Goal: Book appointment/travel/reservation

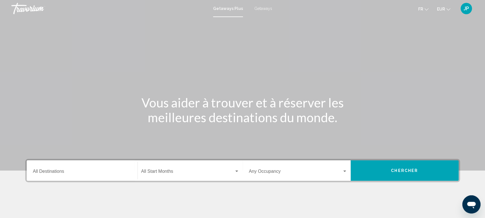
click at [264, 9] on span "Getaways" at bounding box center [263, 8] width 18 height 5
click at [59, 174] on input "Destination All Destinations" at bounding box center [82, 172] width 98 height 5
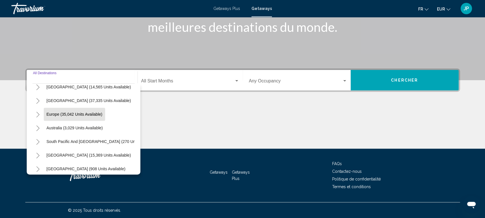
scroll to position [46, 0]
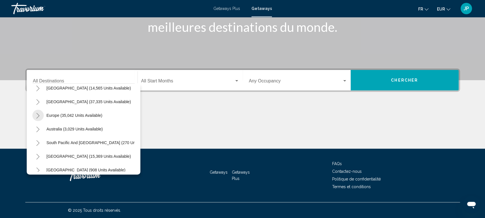
click at [38, 115] on icon "Toggle Europe (35,042 units available)" at bounding box center [37, 116] width 3 height 6
click at [37, 113] on icon "Toggle Europe (35,042 units available)" at bounding box center [38, 116] width 4 height 6
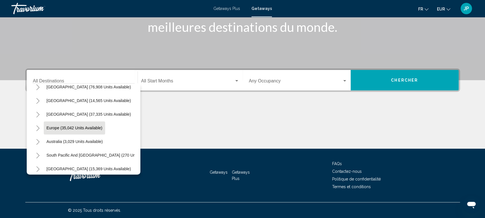
scroll to position [33, 0]
click at [63, 129] on span "Europe (35,042 units available)" at bounding box center [75, 128] width 56 height 5
type input "**********"
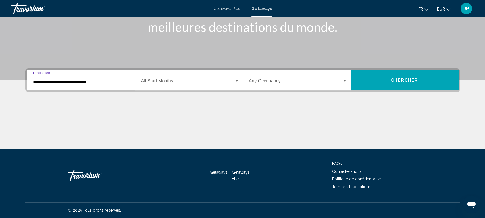
click at [171, 78] on div "Start Month All Start Months" at bounding box center [190, 80] width 98 height 18
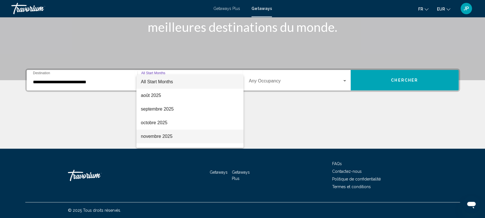
click at [161, 137] on span "novembre 2025" at bounding box center [190, 137] width 98 height 14
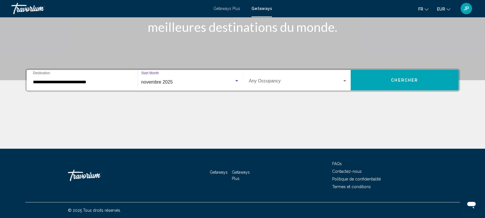
click at [337, 80] on span "Search widget" at bounding box center [295, 82] width 93 height 5
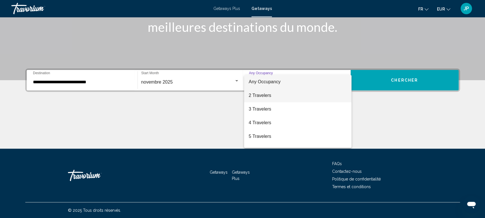
click at [260, 97] on span "2 Travelers" at bounding box center [298, 96] width 98 height 14
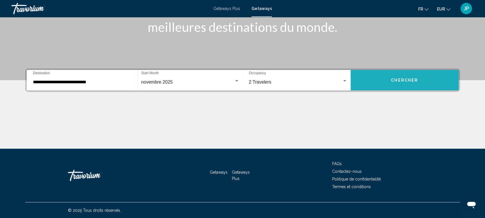
click at [416, 83] on button "Chercher" at bounding box center [405, 80] width 108 height 20
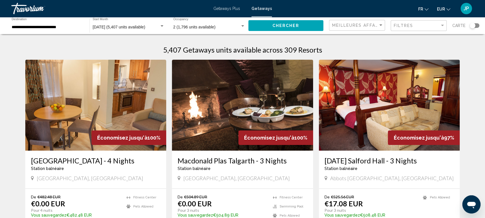
click at [476, 26] on div "Search widget" at bounding box center [475, 25] width 10 height 5
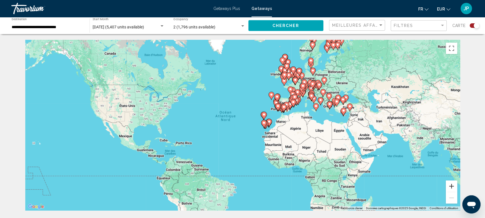
click at [451, 186] on button "Zoom avant" at bounding box center [451, 185] width 11 height 11
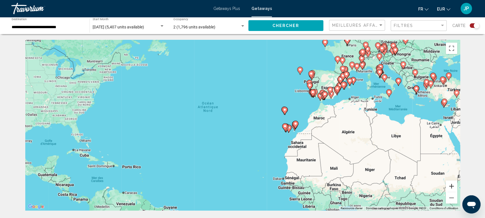
click at [451, 185] on button "Zoom avant" at bounding box center [451, 185] width 11 height 11
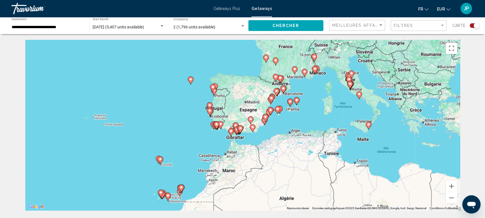
drag, startPoint x: 438, startPoint y: 120, endPoint x: 269, endPoint y: 180, distance: 179.0
click at [269, 180] on div "Pour activer le glissement avec le clavier, appuyez sur Alt+Entrée. Une fois ce…" at bounding box center [242, 125] width 435 height 170
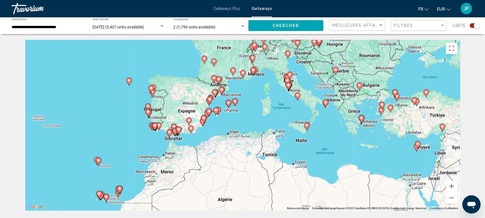
drag, startPoint x: 433, startPoint y: 133, endPoint x: 371, endPoint y: 134, distance: 62.0
click at [371, 134] on div "Pour activer le glissement avec le clavier, appuyez sur Alt+Entrée. Une fois ce…" at bounding box center [242, 125] width 435 height 170
click at [233, 103] on icon "Main content" at bounding box center [234, 102] width 5 height 7
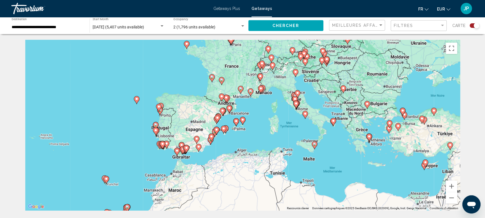
click at [244, 121] on image "Main content" at bounding box center [242, 119] width 3 height 3
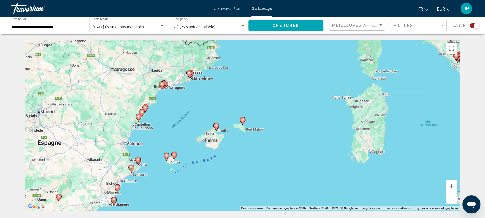
click at [453, 201] on button "Zoom arrière" at bounding box center [451, 197] width 11 height 11
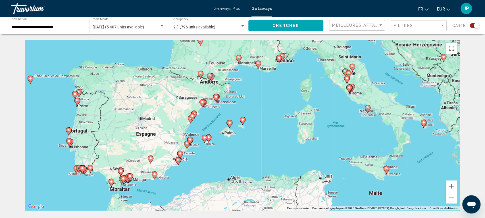
click at [388, 169] on image "Main content" at bounding box center [386, 168] width 3 height 3
type input "**********"
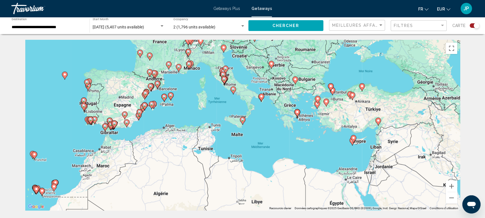
click at [471, 26] on div "Search widget" at bounding box center [475, 25] width 10 height 5
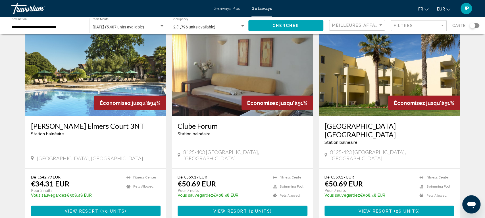
scroll to position [625, 0]
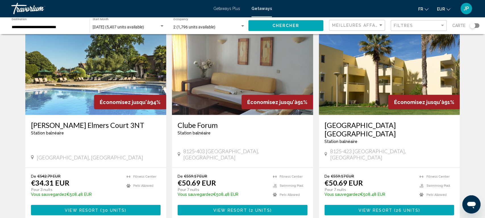
click at [54, 74] on img "Main content" at bounding box center [95, 69] width 141 height 91
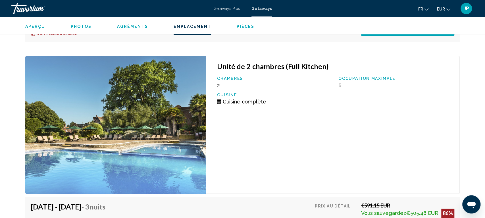
scroll to position [1442, 0]
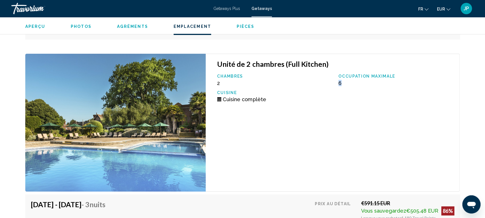
drag, startPoint x: 336, startPoint y: 82, endPoint x: 346, endPoint y: 82, distance: 10.8
drag, startPoint x: 352, startPoint y: 78, endPoint x: 344, endPoint y: 92, distance: 15.6
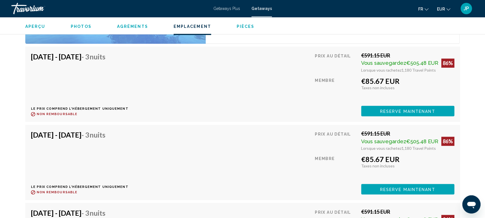
scroll to position [1589, 0]
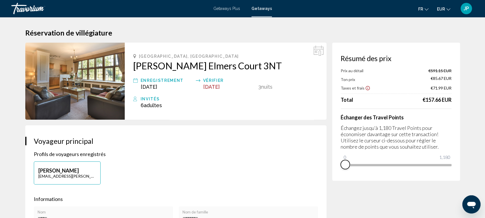
drag, startPoint x: 448, startPoint y: 171, endPoint x: 302, endPoint y: 172, distance: 146.1
drag, startPoint x: 346, startPoint y: 154, endPoint x: 397, endPoint y: 165, distance: 52.7
click at [397, 165] on span "Main content" at bounding box center [396, 164] width 9 height 9
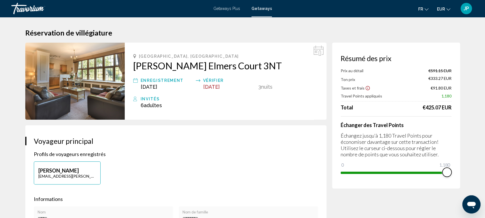
drag, startPoint x: 397, startPoint y: 174, endPoint x: 484, endPoint y: 171, distance: 87.6
click at [484, 171] on html "Passer au contenu principal Getaways Plus Getaways fr English Español Français …" at bounding box center [242, 109] width 485 height 218
